Goal: Information Seeking & Learning: Learn about a topic

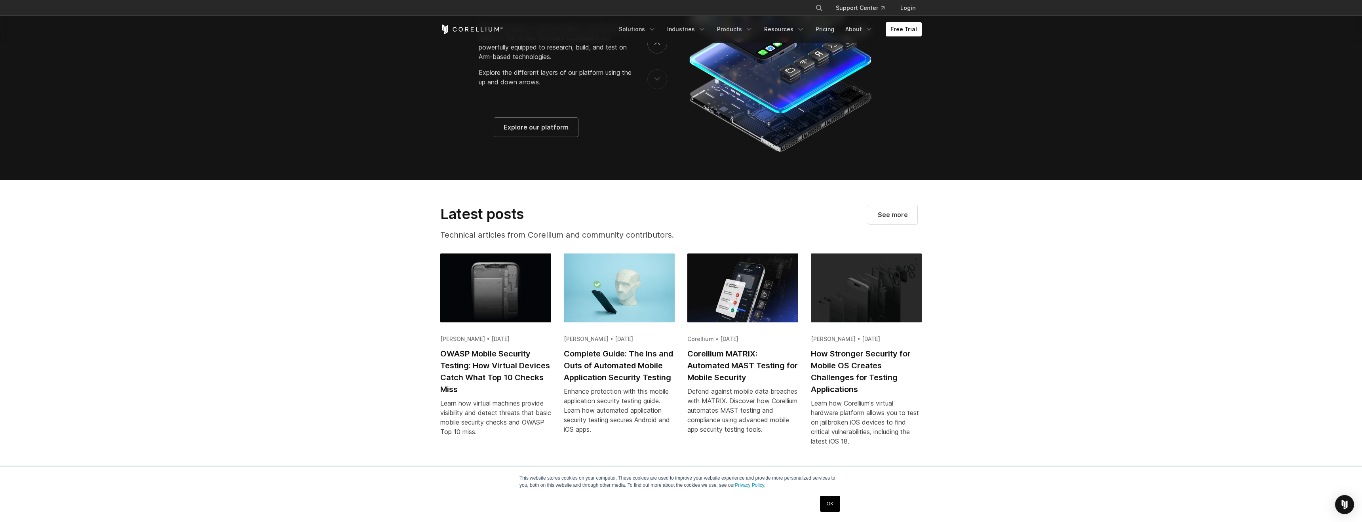
scroll to position [1522, 0]
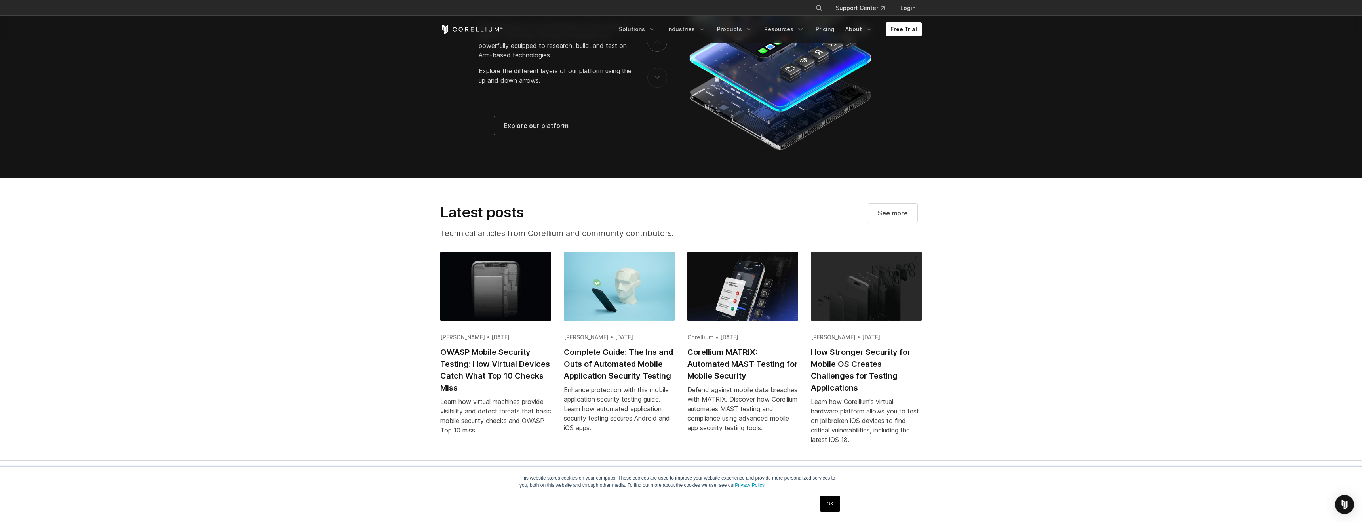
click at [737, 307] on img at bounding box center [742, 286] width 111 height 69
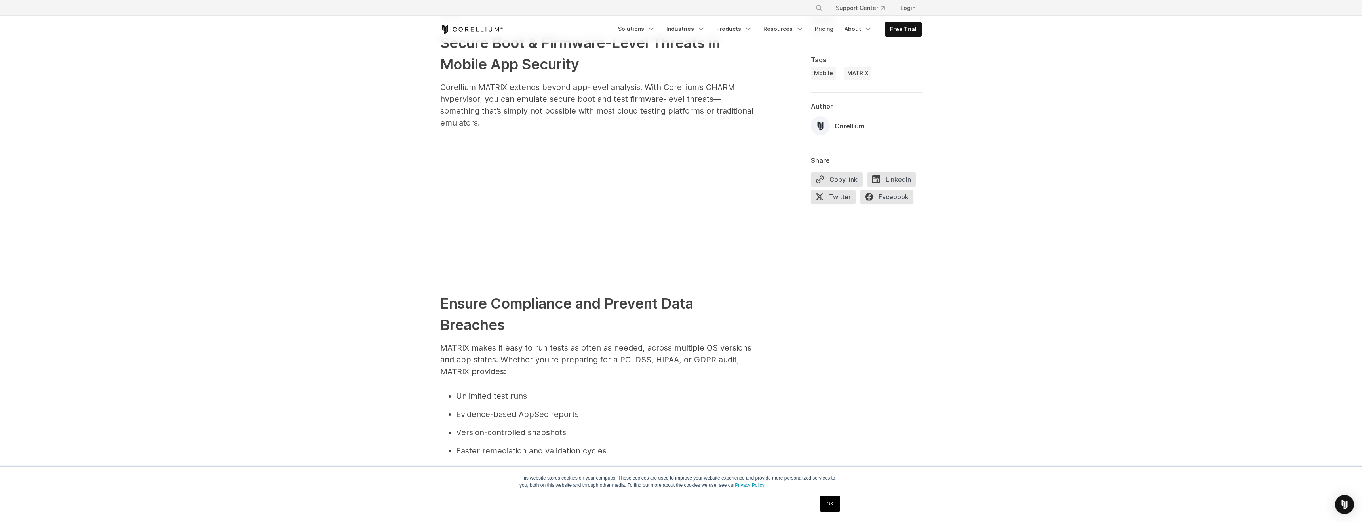
scroll to position [1846, 0]
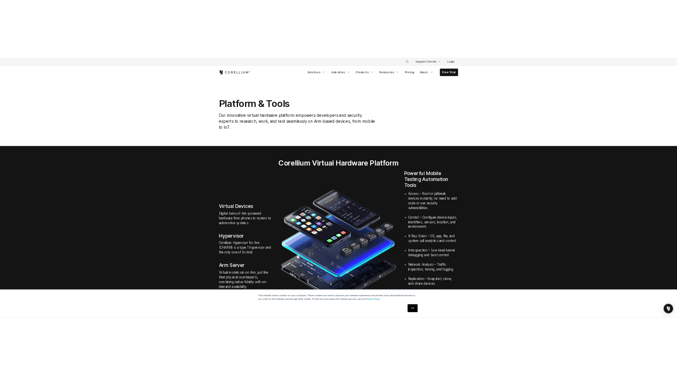
scroll to position [0, 0]
